Goal: Information Seeking & Learning: Learn about a topic

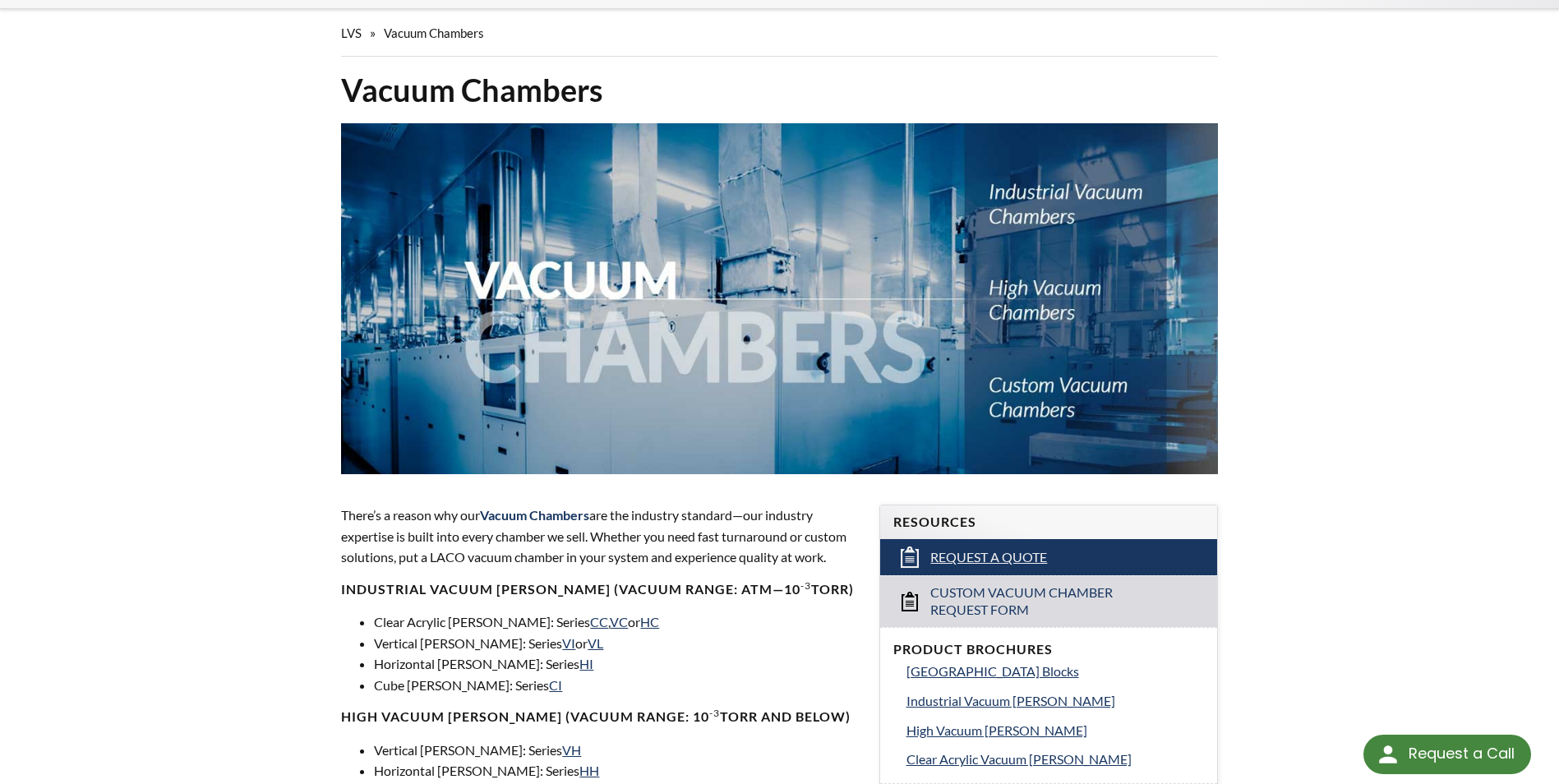
scroll to position [493, 0]
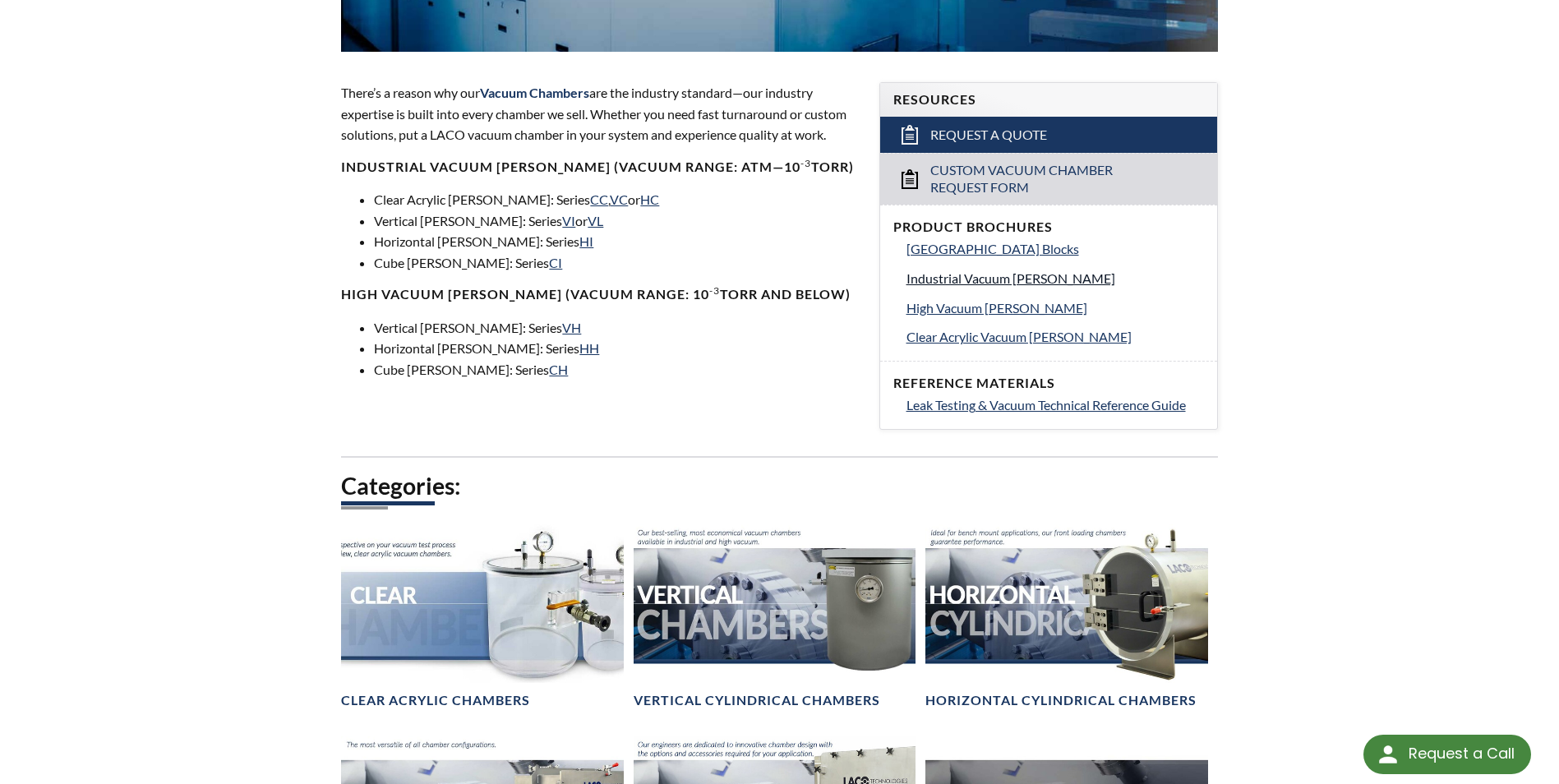
click at [968, 276] on span "Industrial Vacuum [PERSON_NAME]" at bounding box center [1011, 278] width 209 height 16
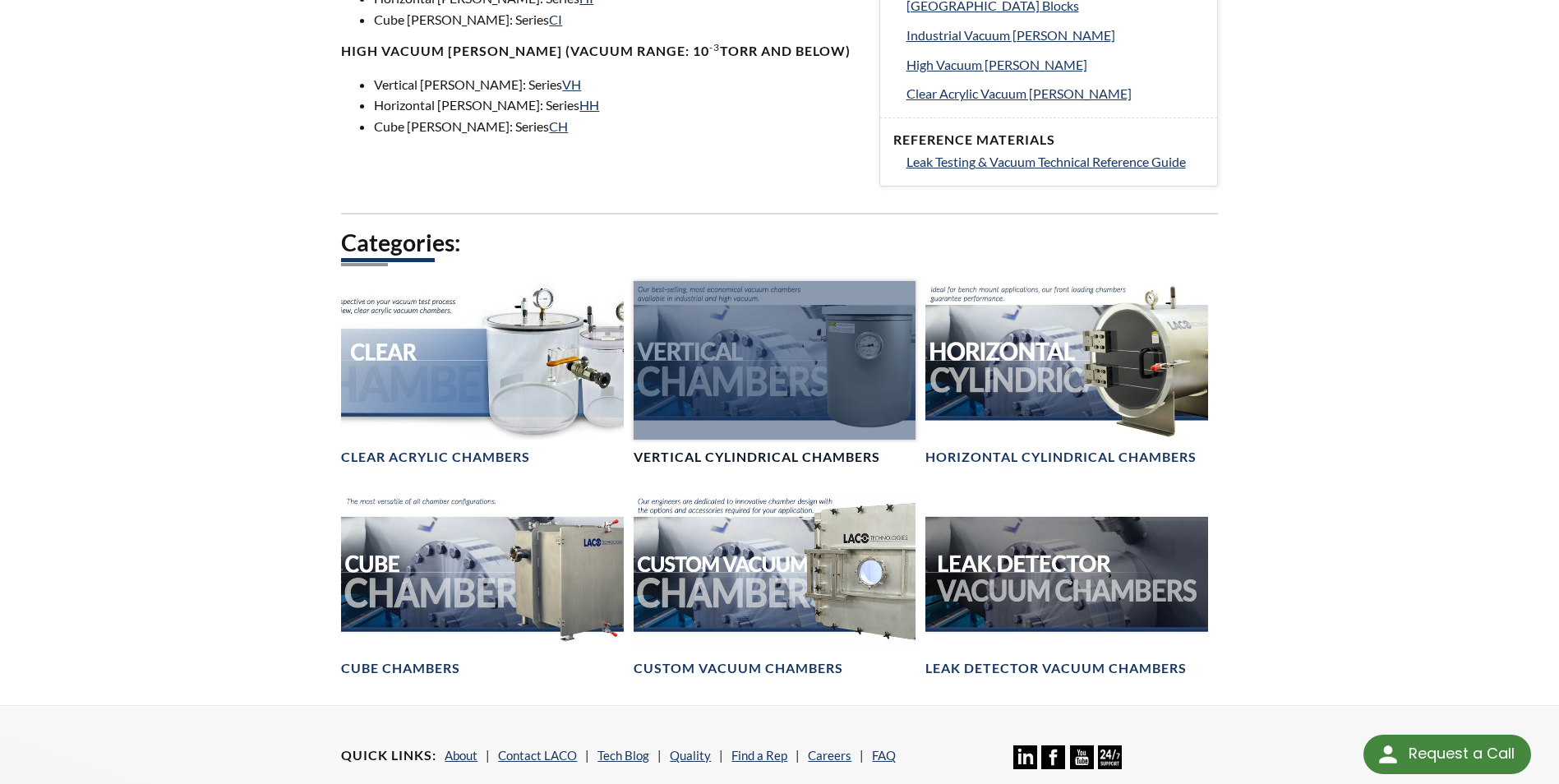
scroll to position [740, 0]
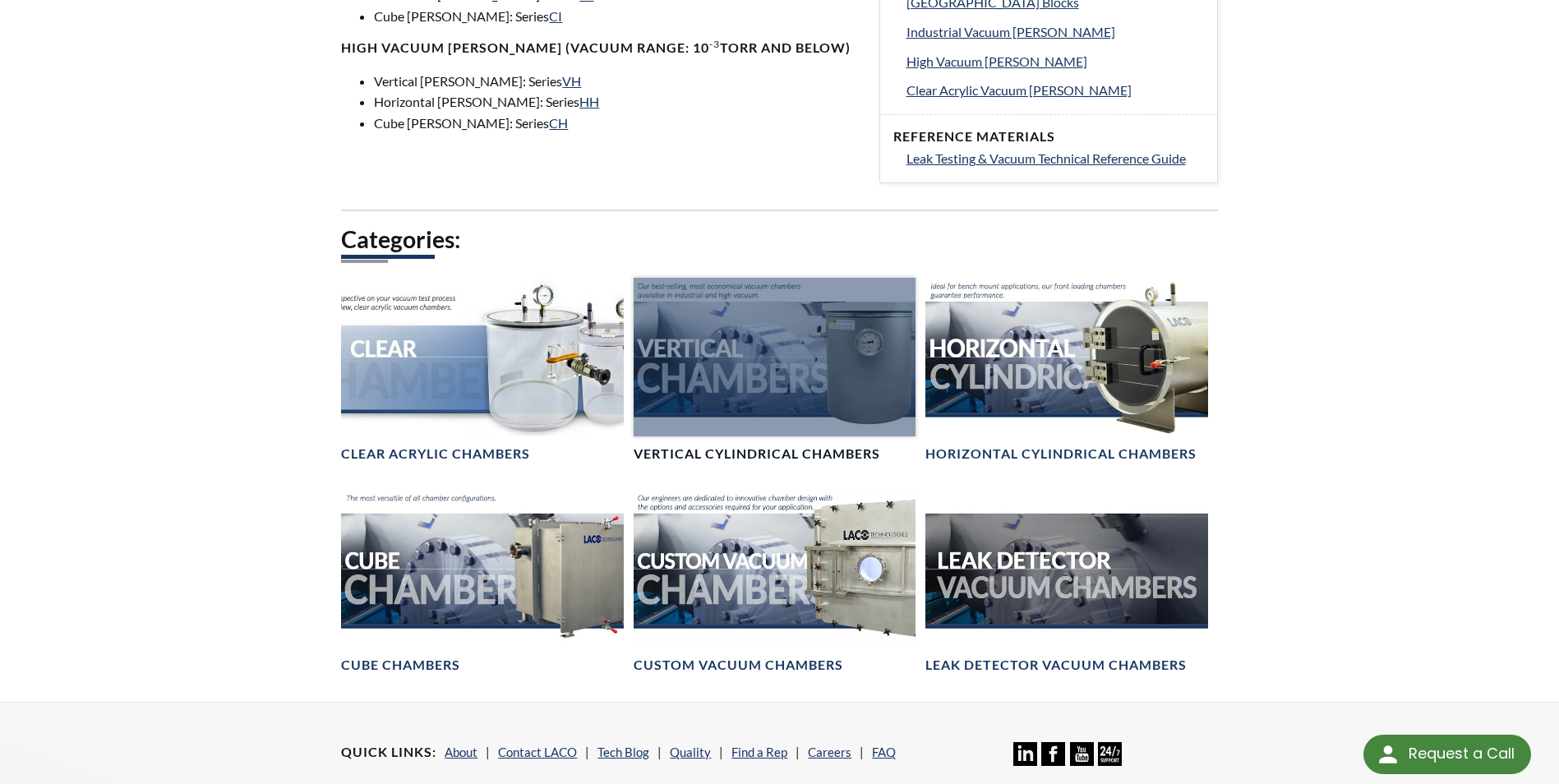
click at [775, 365] on div at bounding box center [775, 356] width 282 height 158
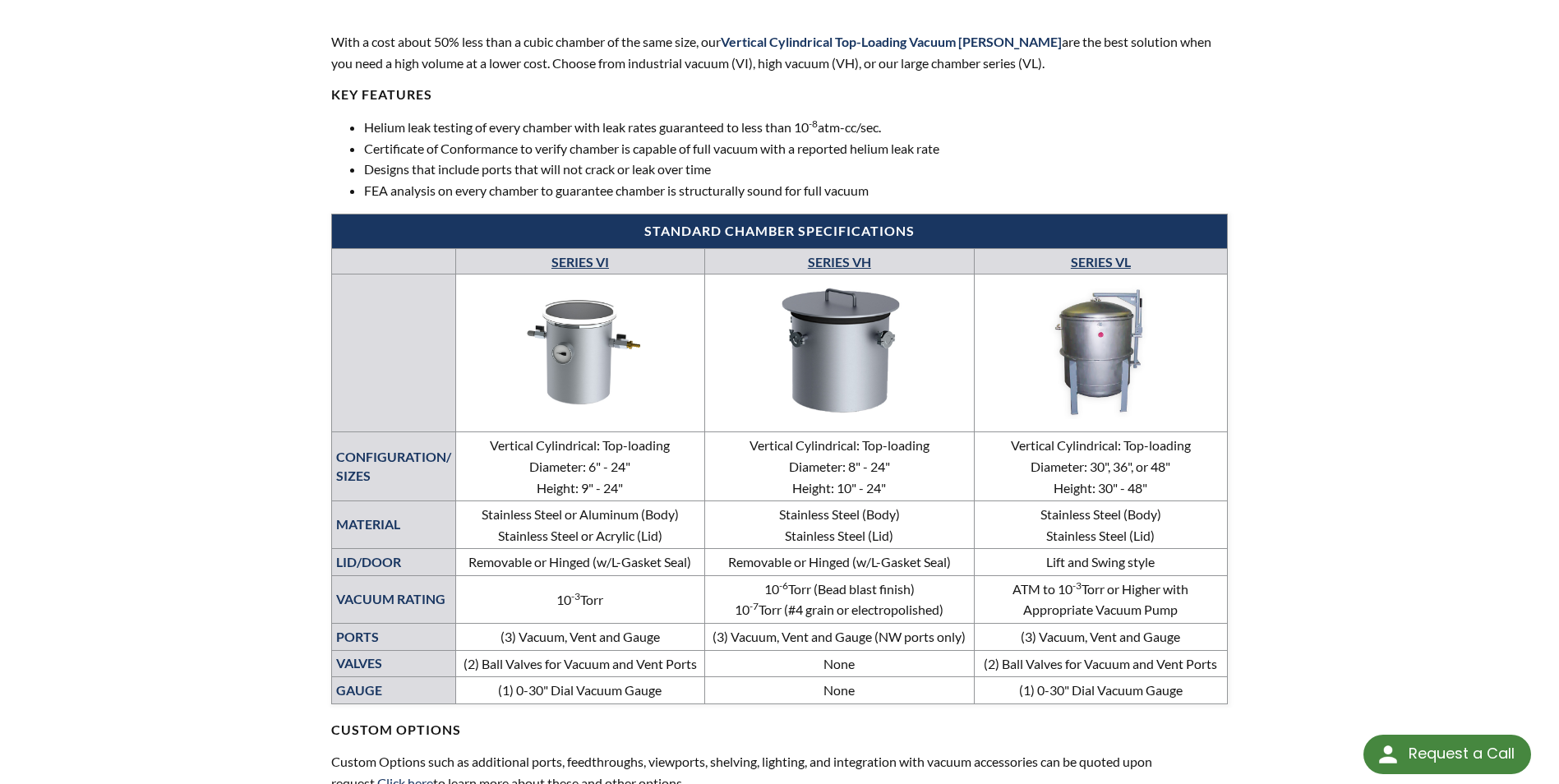
scroll to position [493, 0]
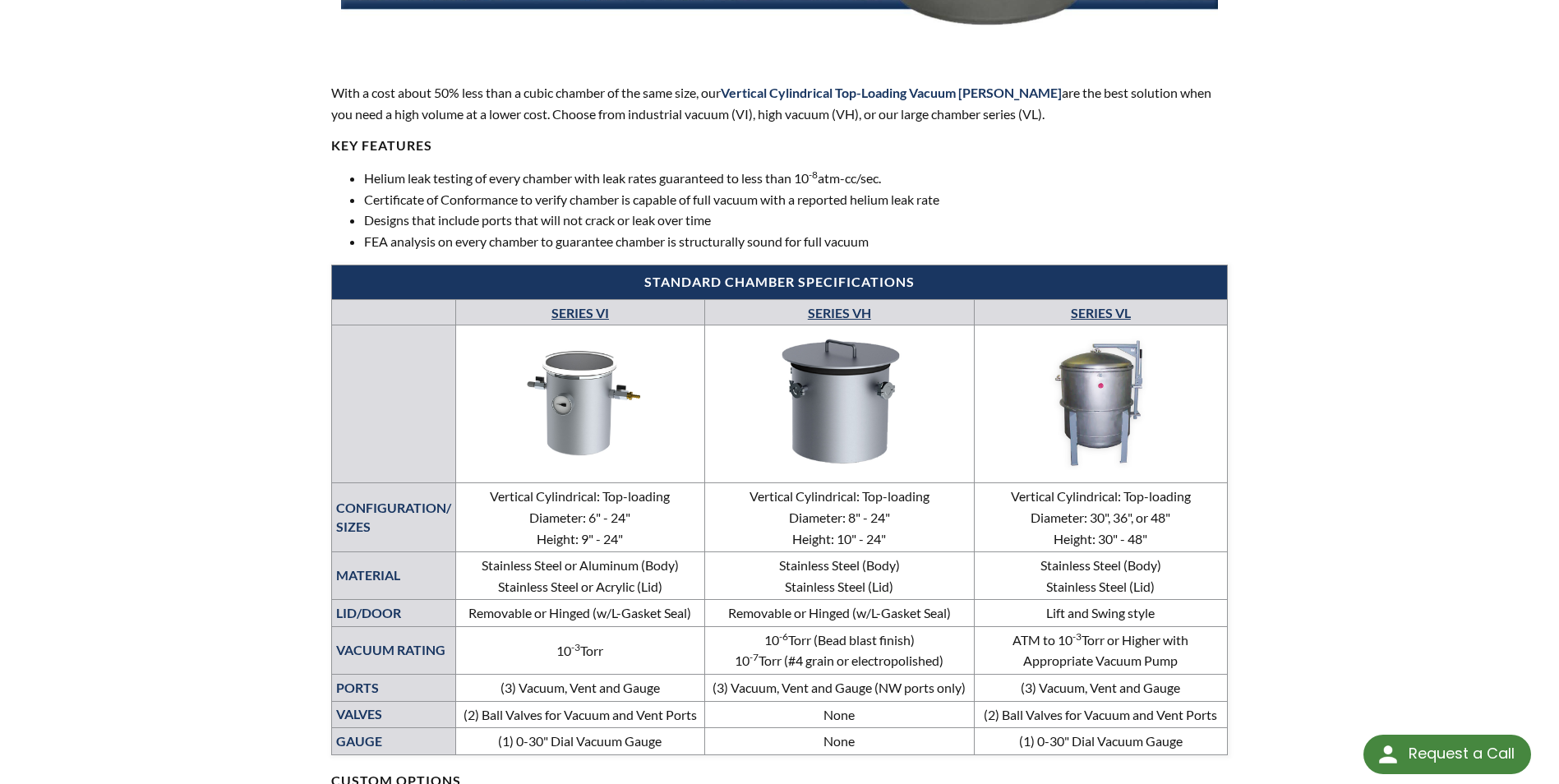
click at [575, 417] on img at bounding box center [579, 402] width 239 height 135
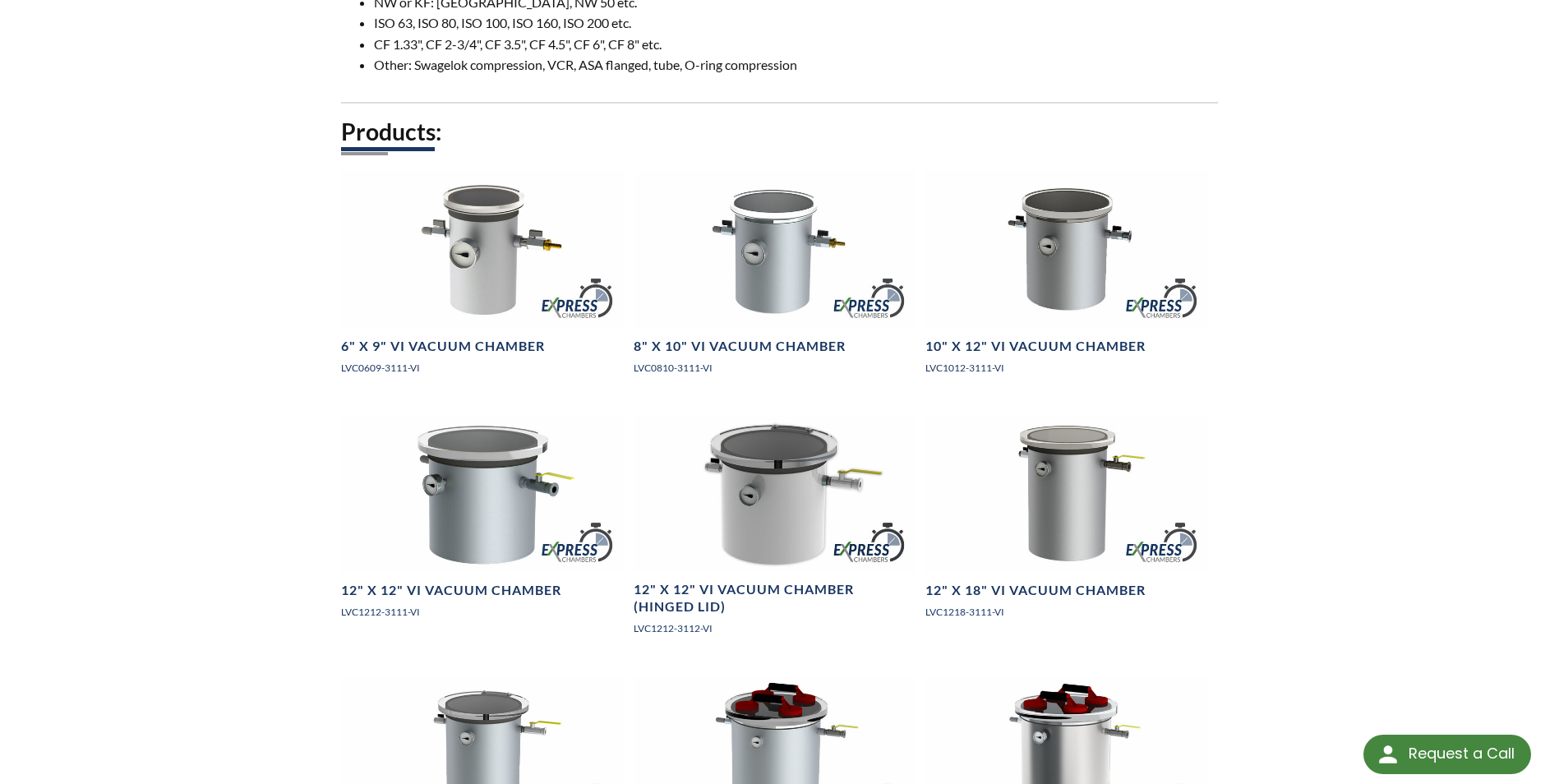
scroll to position [1561, 0]
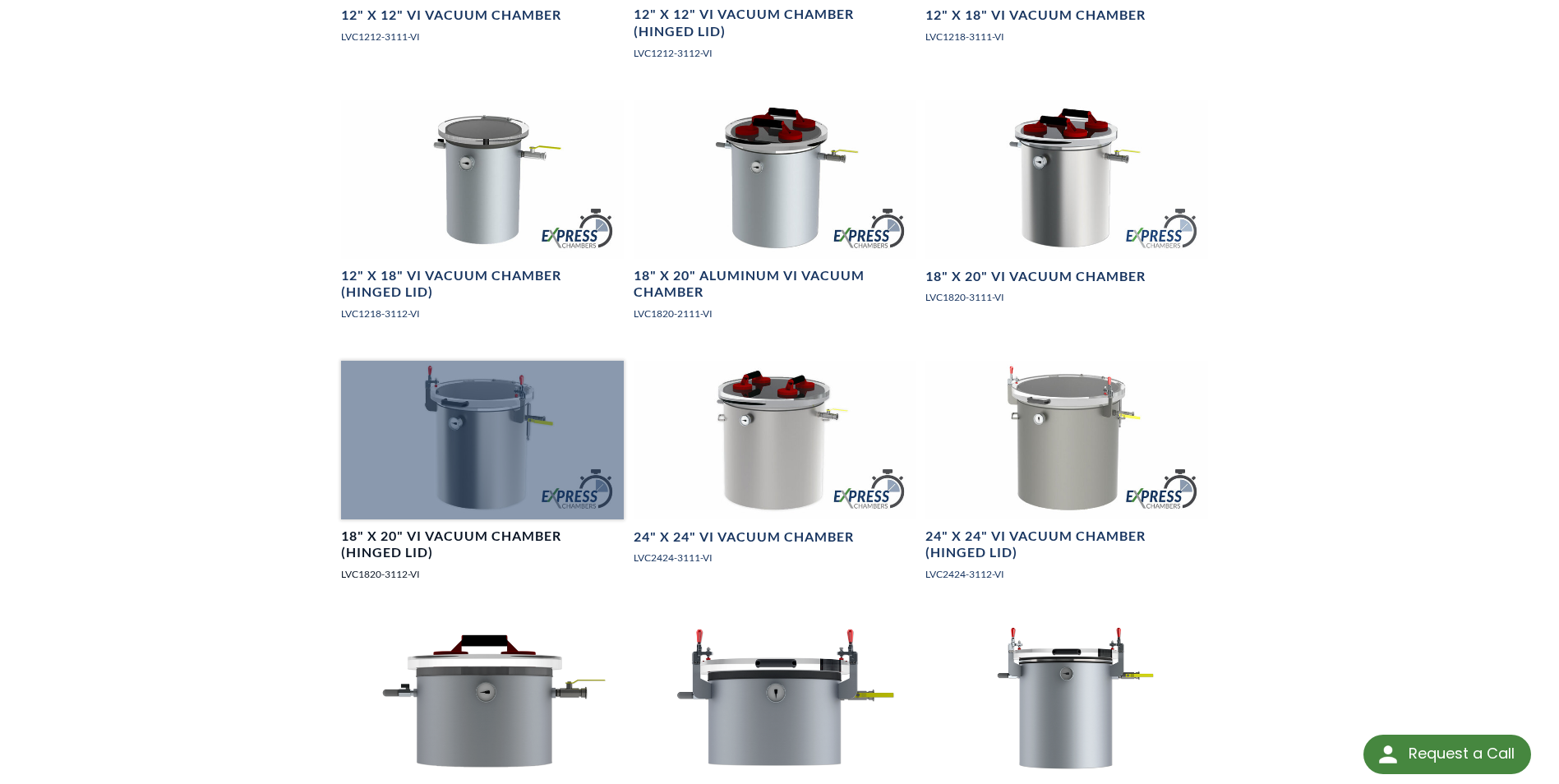
click at [496, 451] on div at bounding box center [482, 439] width 282 height 158
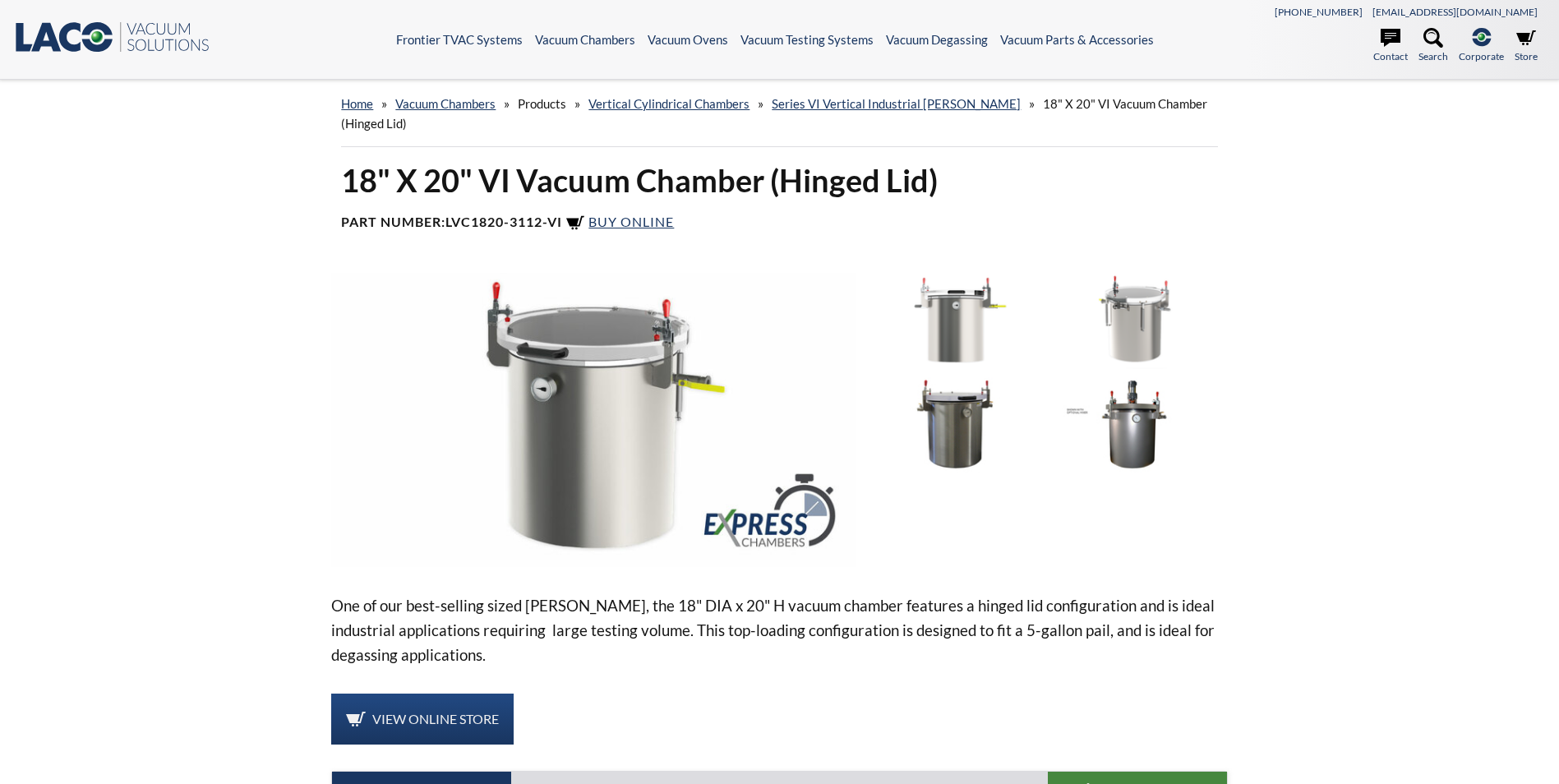
select select "Language Translate Widget"
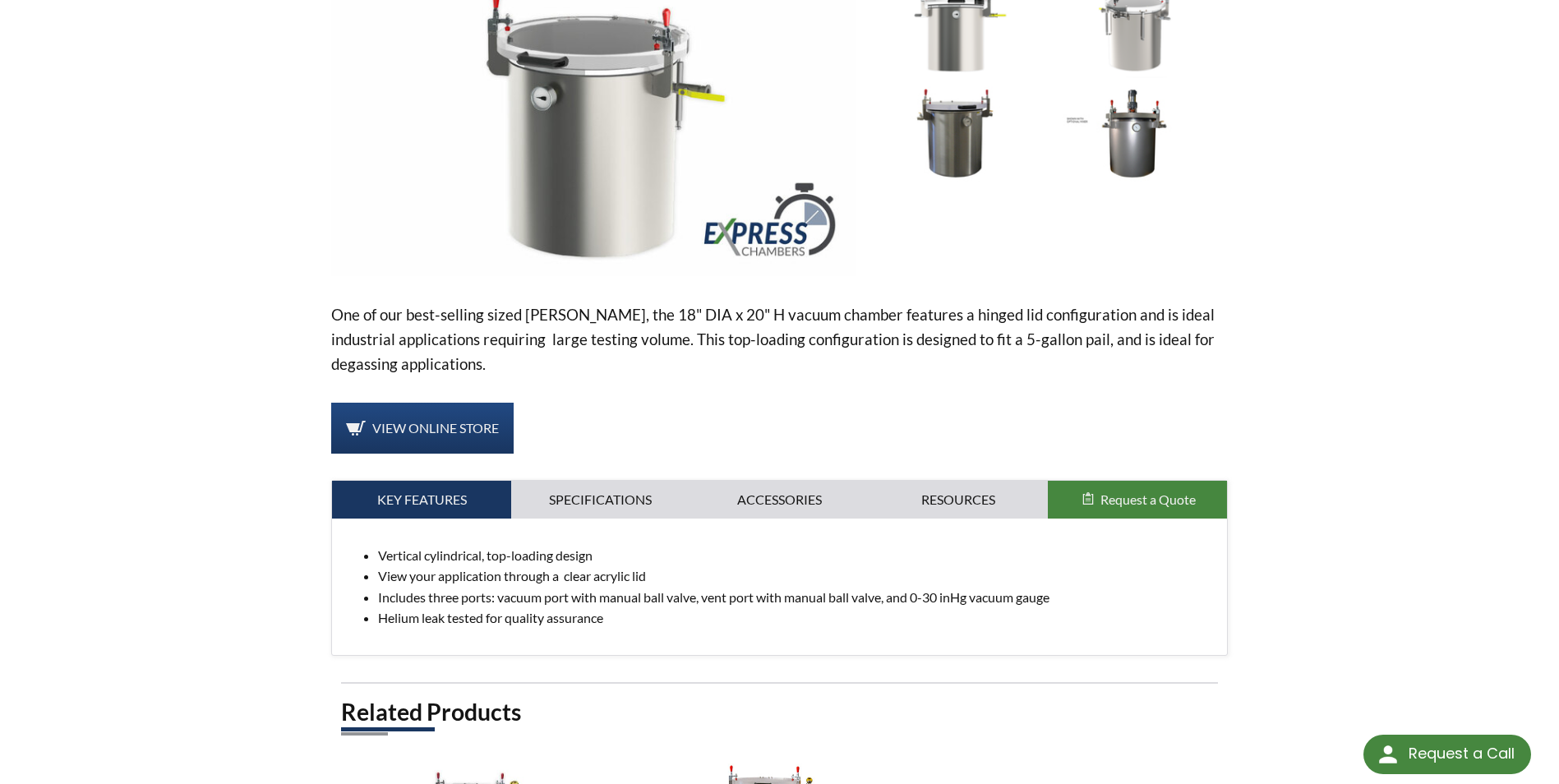
scroll to position [329, 0]
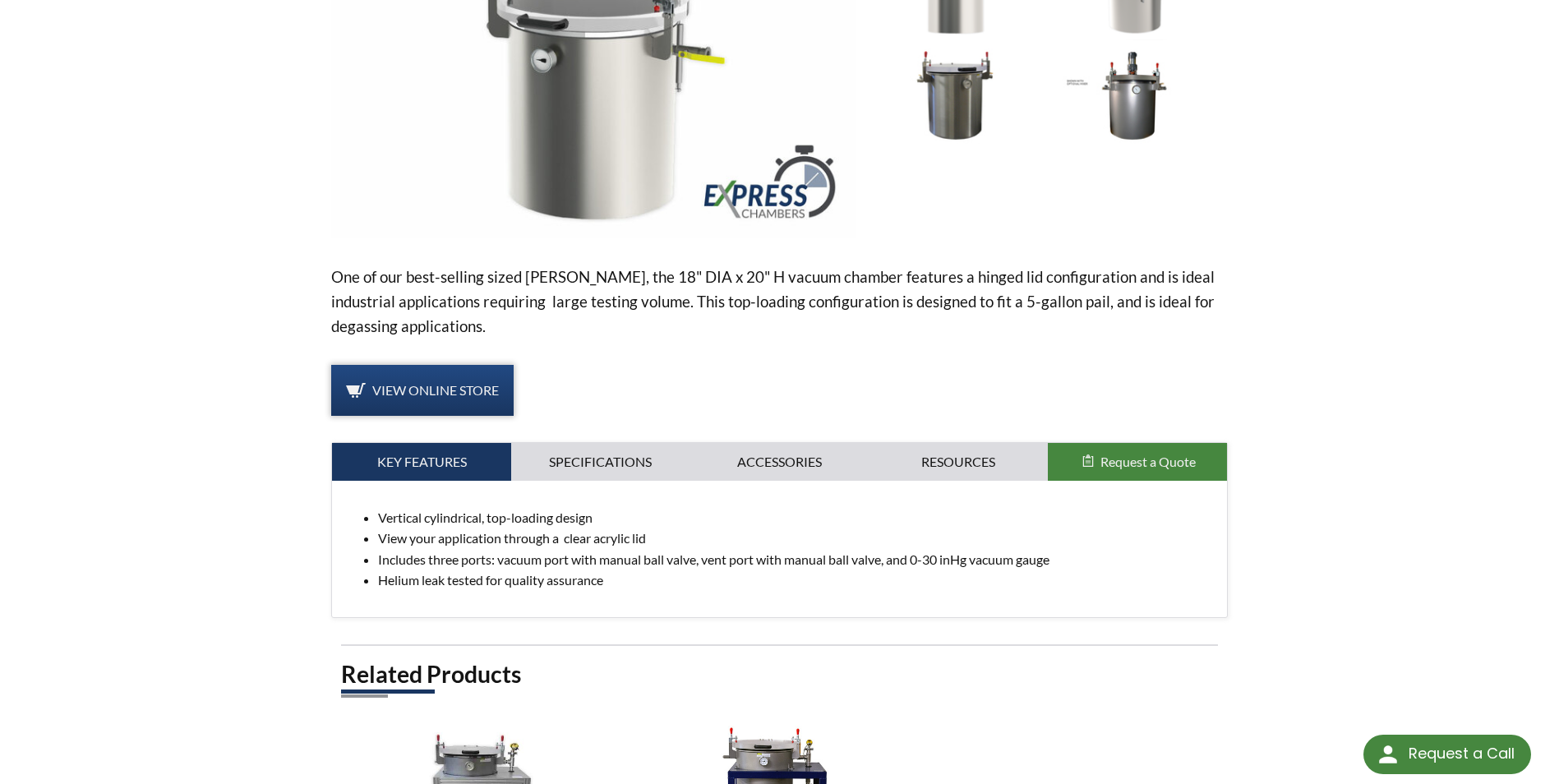
click at [418, 391] on span "View Online Store" at bounding box center [435, 390] width 127 height 16
